Goal: Task Accomplishment & Management: Use online tool/utility

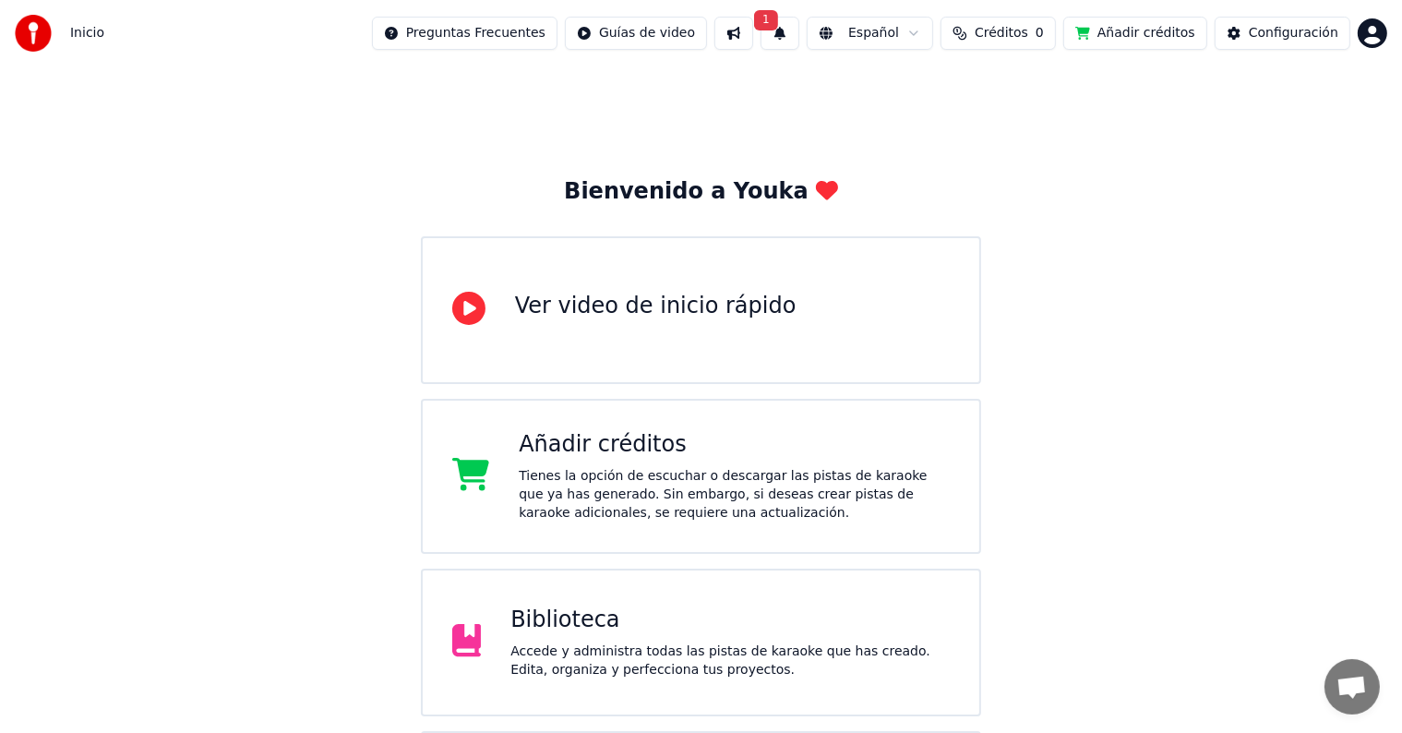
click at [753, 35] on button at bounding box center [734, 33] width 39 height 33
click at [1197, 445] on div "Bienvenido a Youka Ver video de inicio rápido Añadir créditos Tienes la opción …" at bounding box center [701, 476] width 1402 height 820
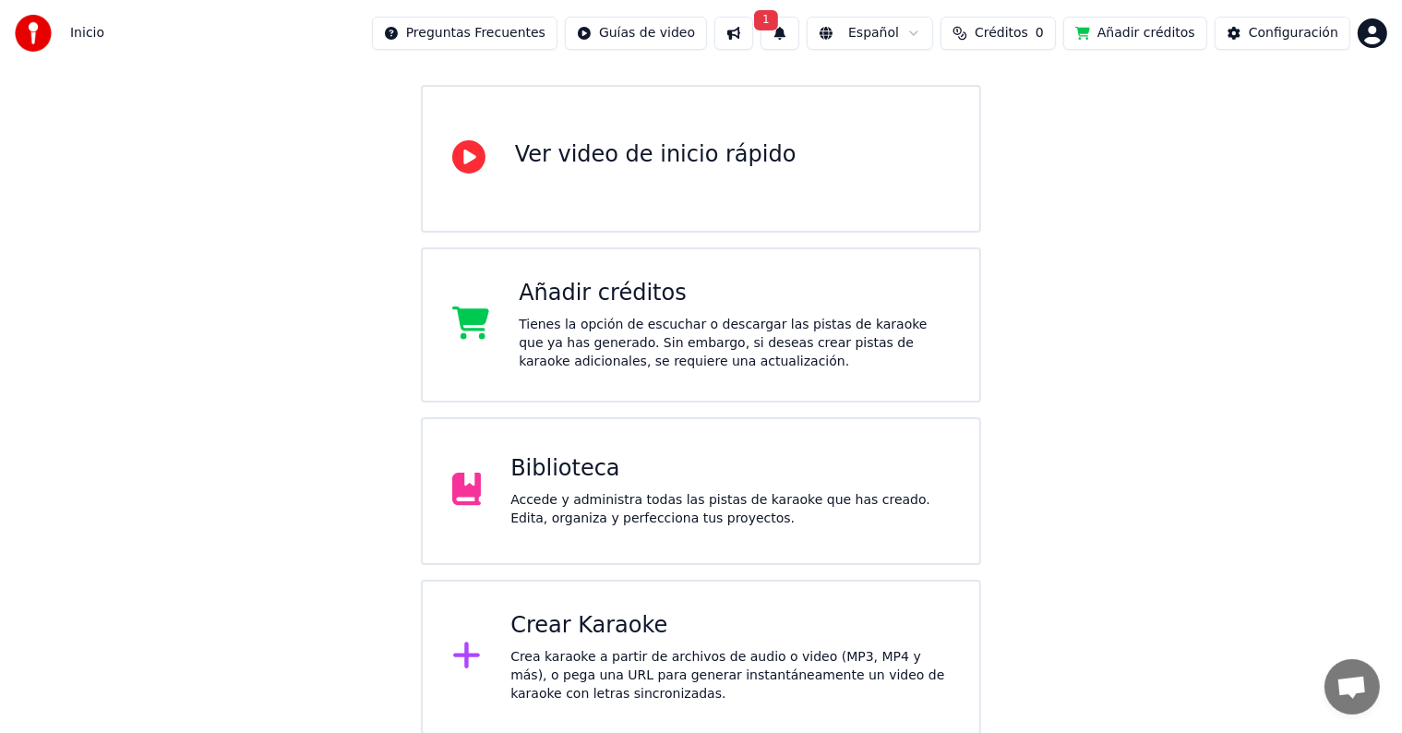
click at [664, 624] on div "Crear Karaoke" at bounding box center [730, 626] width 439 height 30
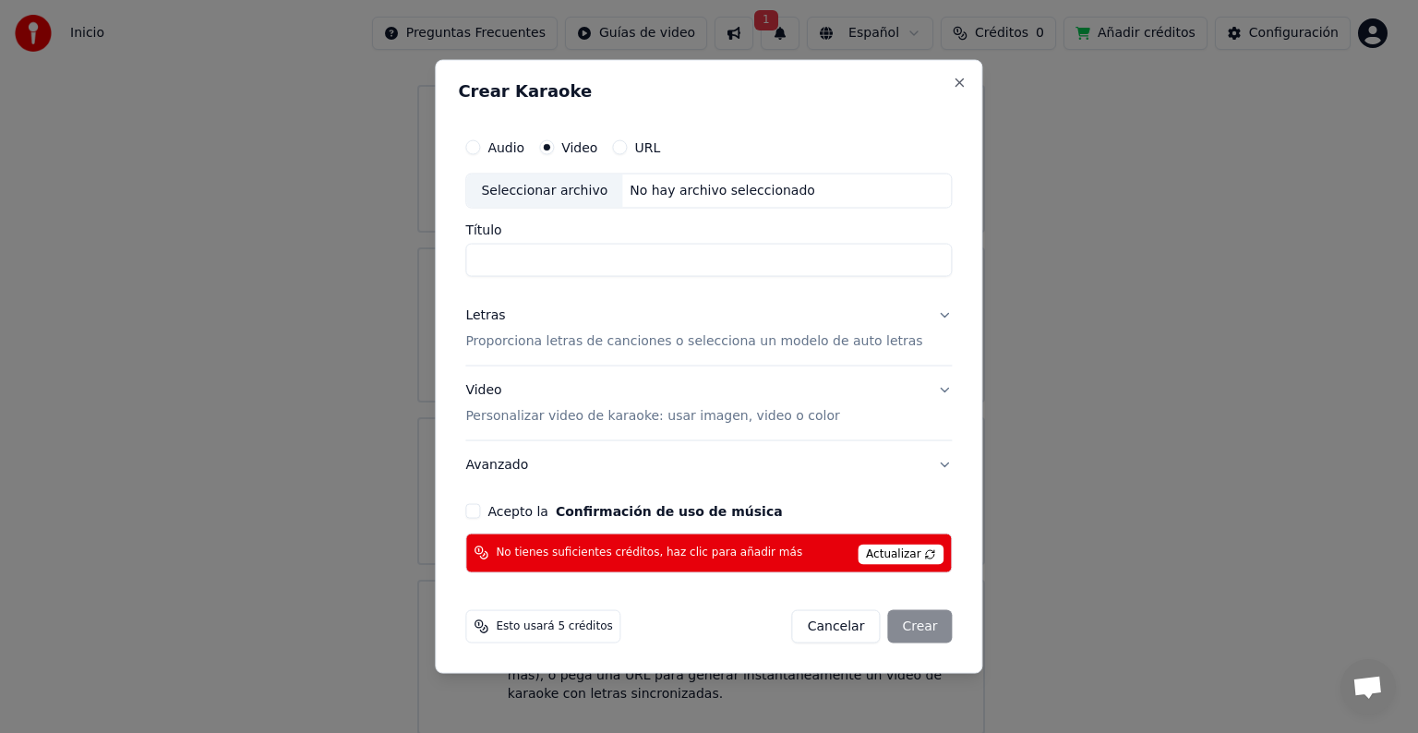
click at [499, 140] on div "Audio" at bounding box center [494, 147] width 59 height 15
click at [480, 146] on button "Audio" at bounding box center [472, 147] width 15 height 15
click at [953, 85] on button "Close" at bounding box center [960, 83] width 15 height 15
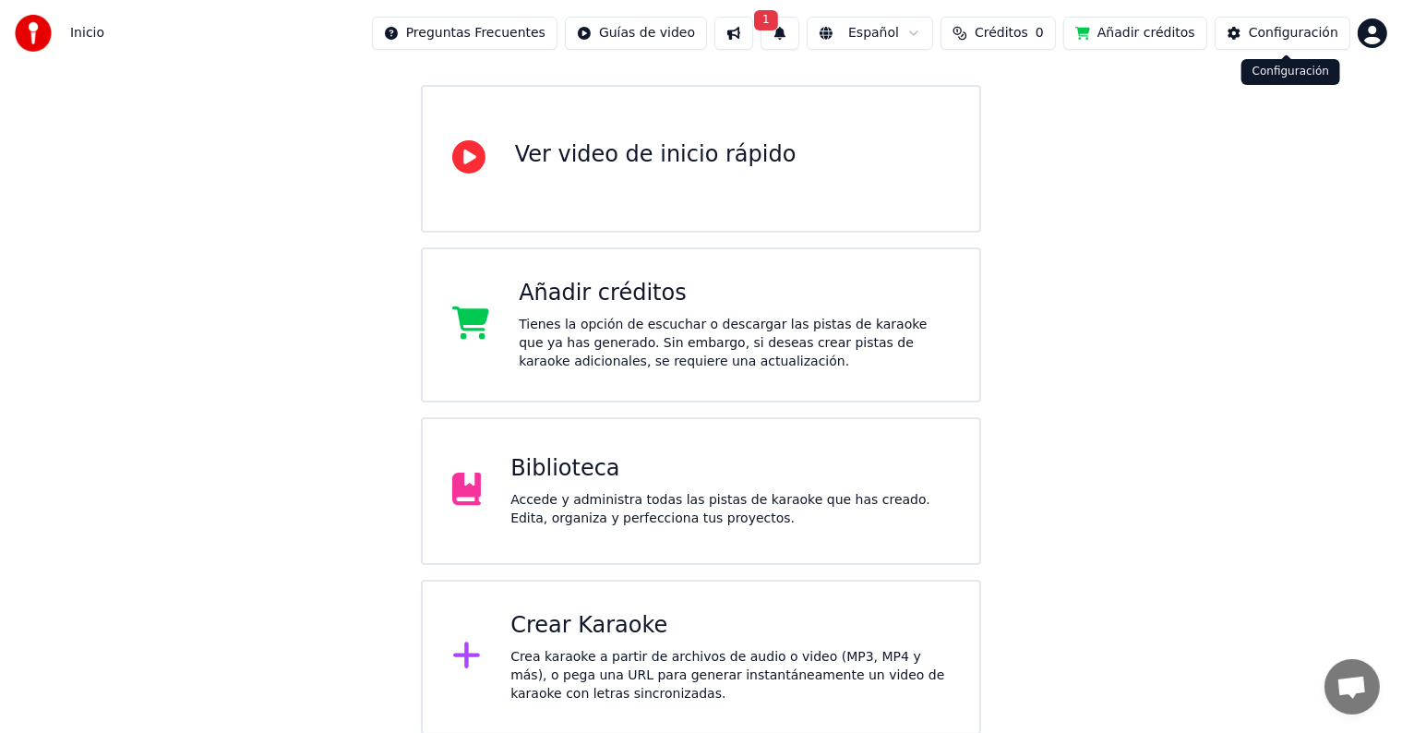
click at [1290, 42] on div "Configuración" at bounding box center [1294, 33] width 90 height 18
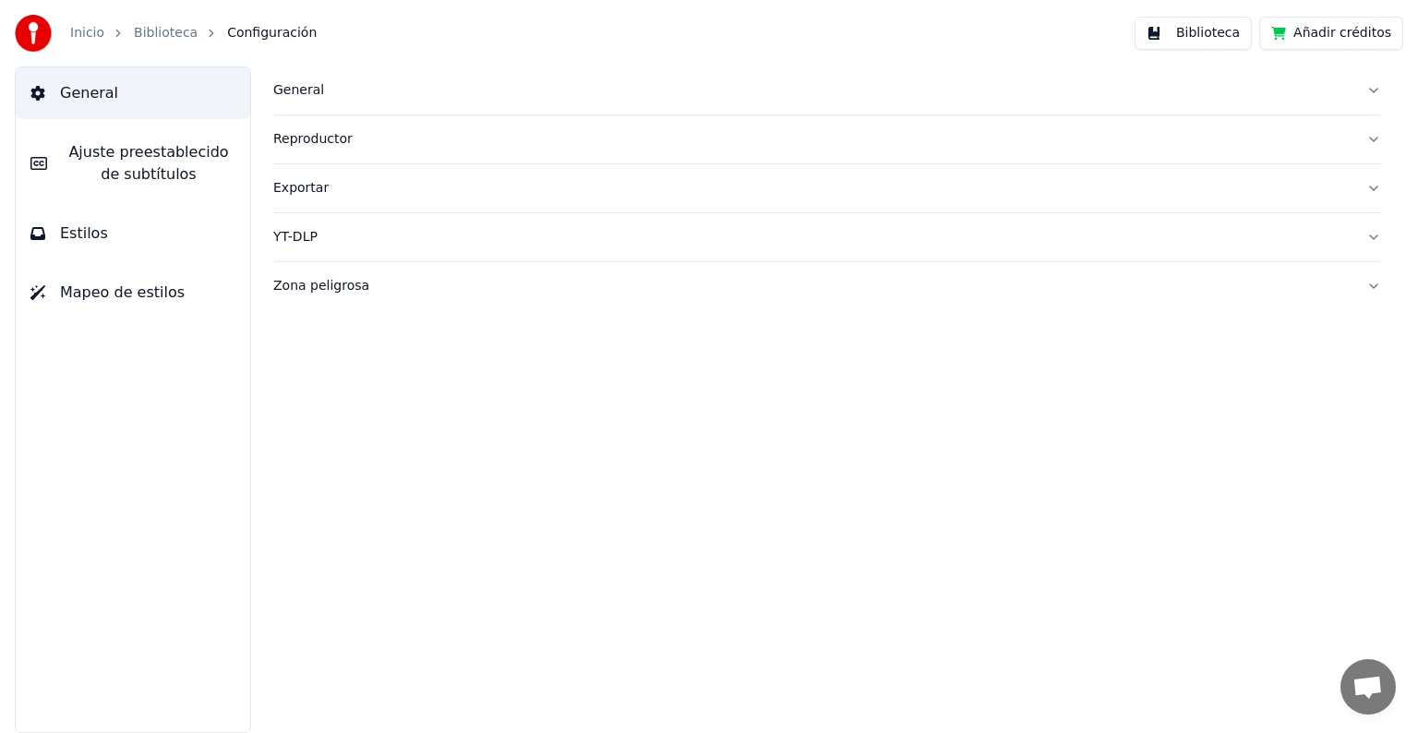
click at [186, 170] on span "Ajuste preestablecido de subtítulos" at bounding box center [149, 163] width 174 height 44
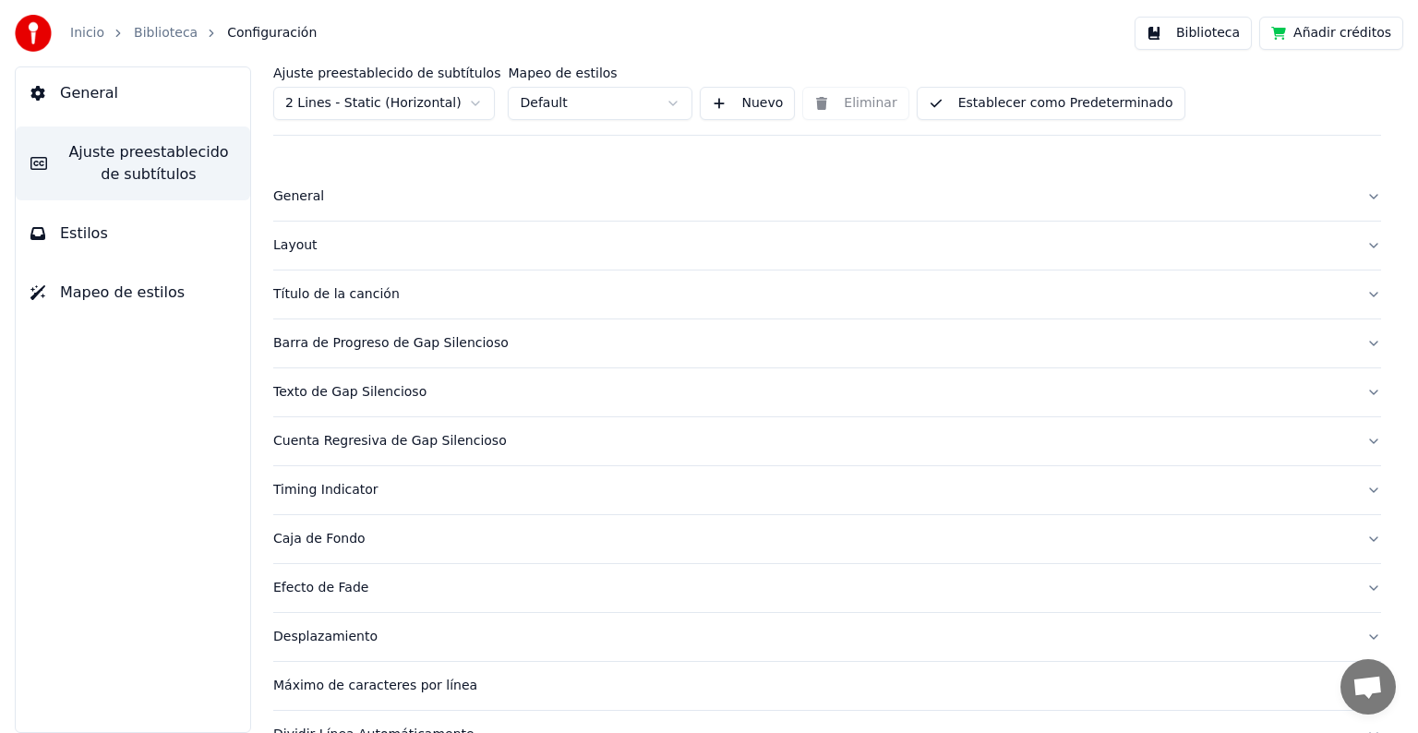
scroll to position [87, 0]
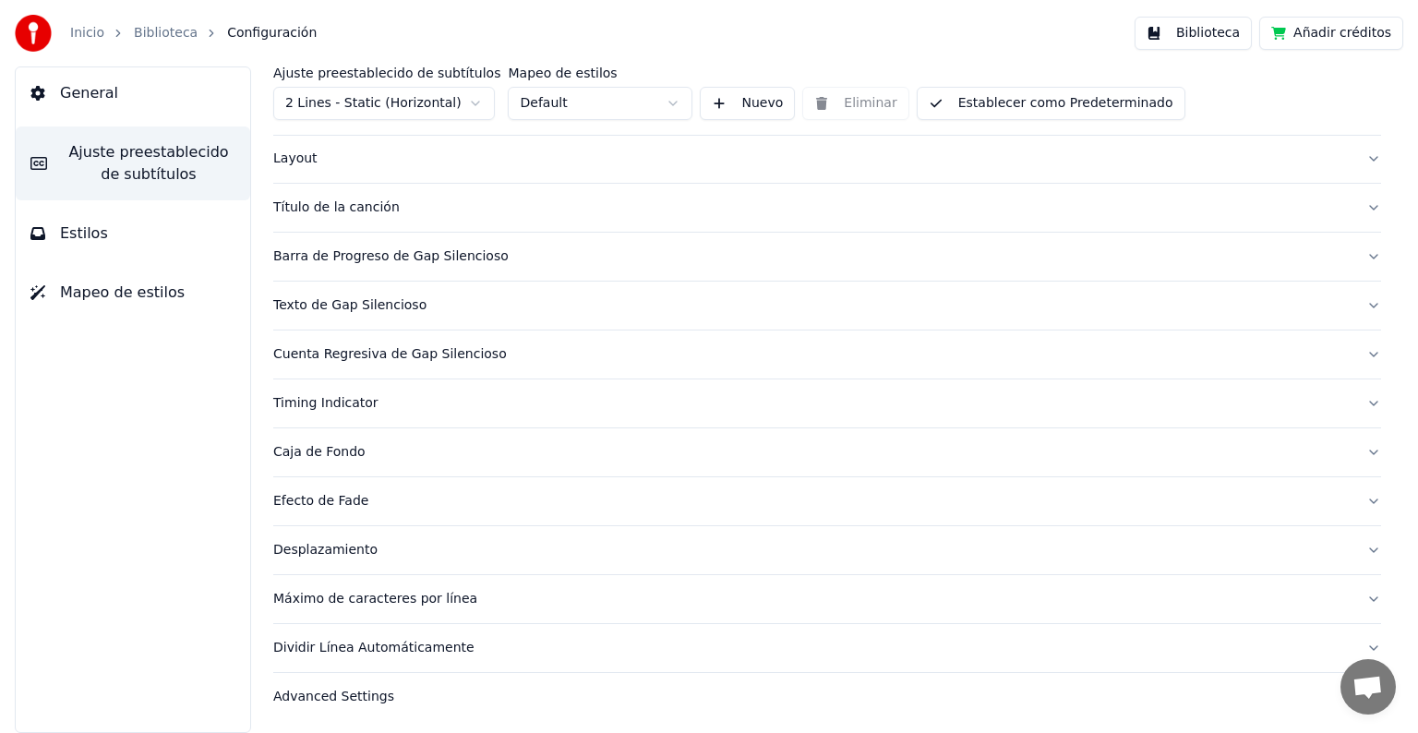
click at [350, 395] on div "Timing Indicator" at bounding box center [812, 403] width 1078 height 18
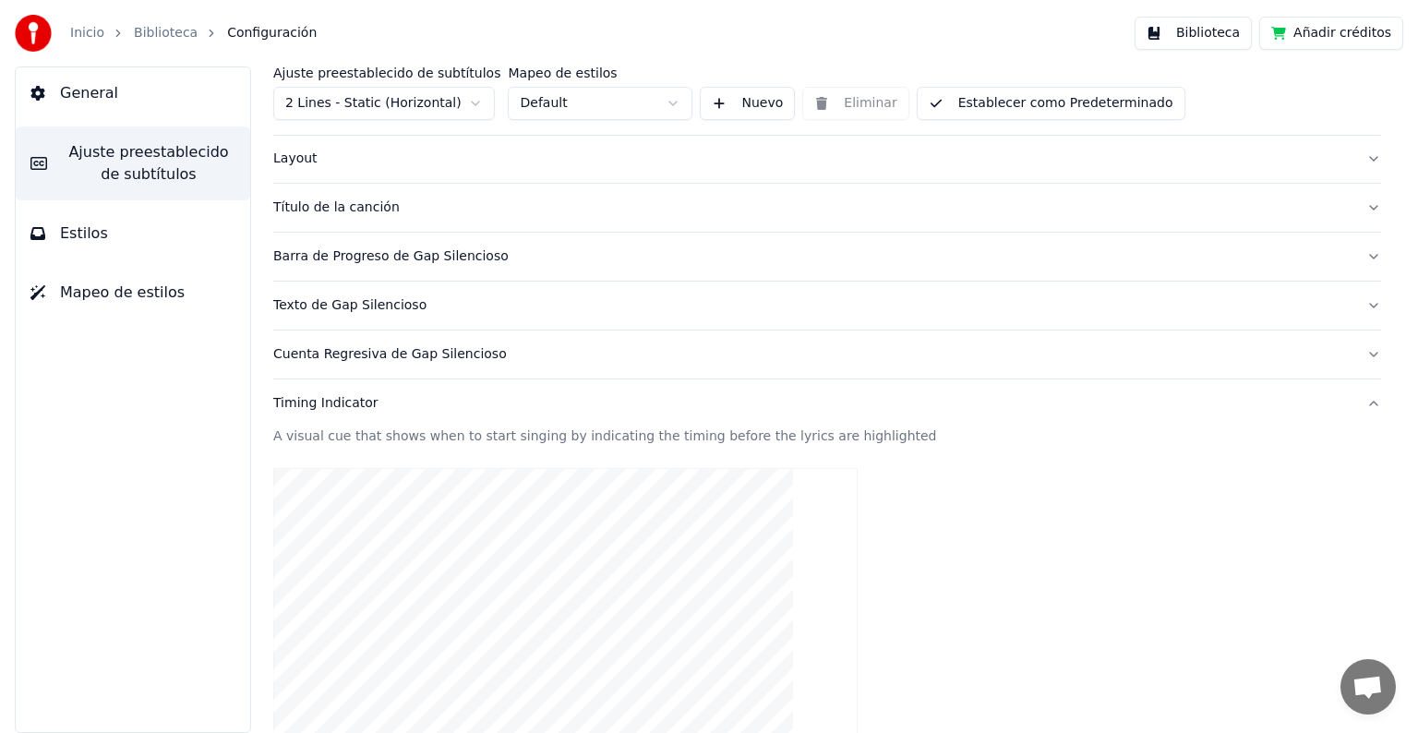
click at [303, 403] on div "Timing Indicator" at bounding box center [812, 403] width 1078 height 18
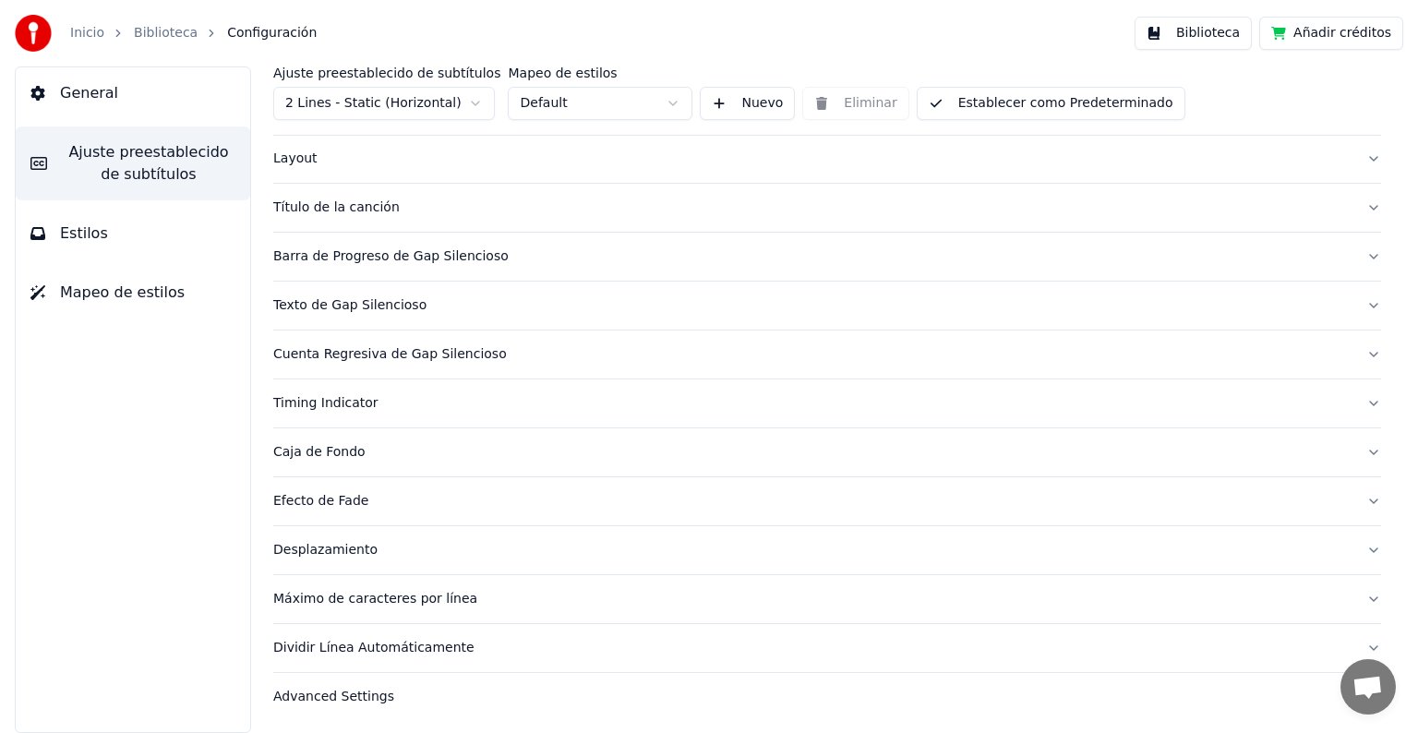
scroll to position [0, 0]
